Goal: Task Accomplishment & Management: Manage account settings

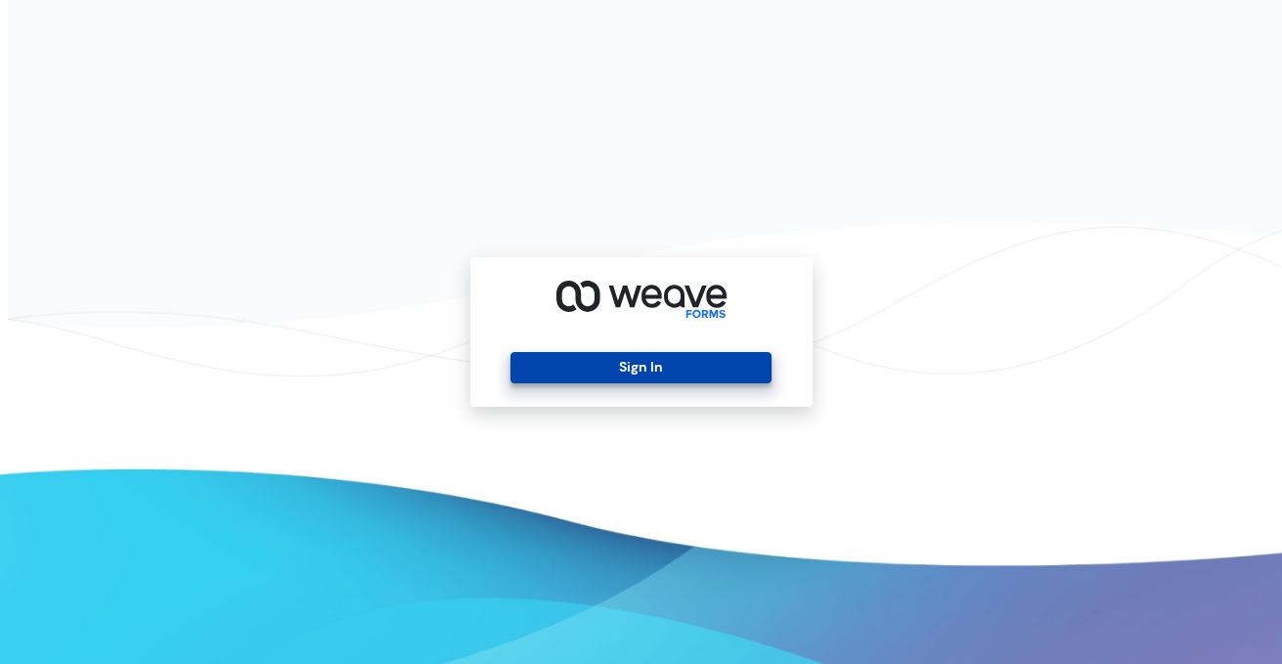
click at [632, 365] on button "Sign In" at bounding box center [640, 367] width 261 height 31
